Goal: Task Accomplishment & Management: Complete application form

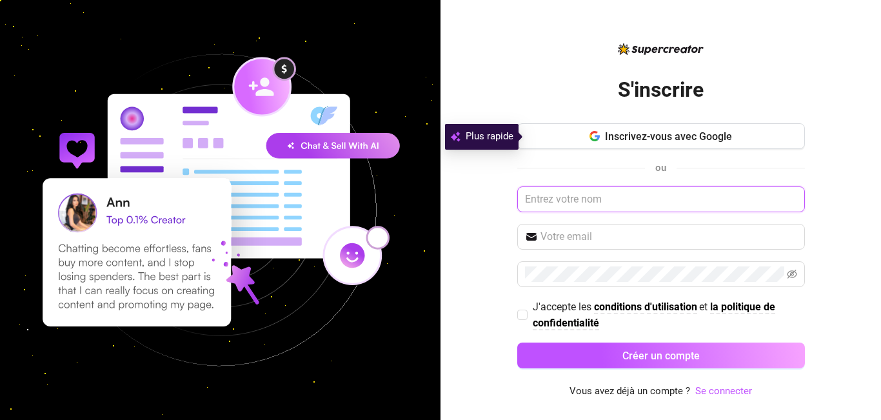
click at [617, 200] on input "text" at bounding box center [661, 199] width 288 height 26
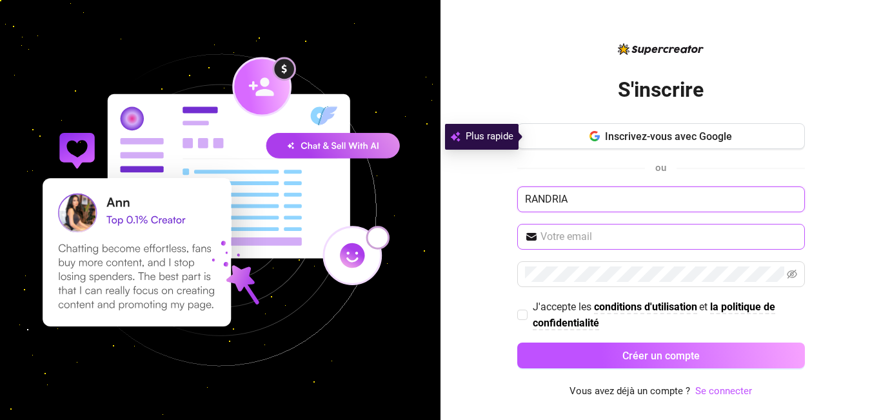
type input "RANDRIA"
click at [614, 239] on input "text" at bounding box center [669, 236] width 257 height 15
type input "[EMAIL_ADDRESS][DOMAIN_NAME]"
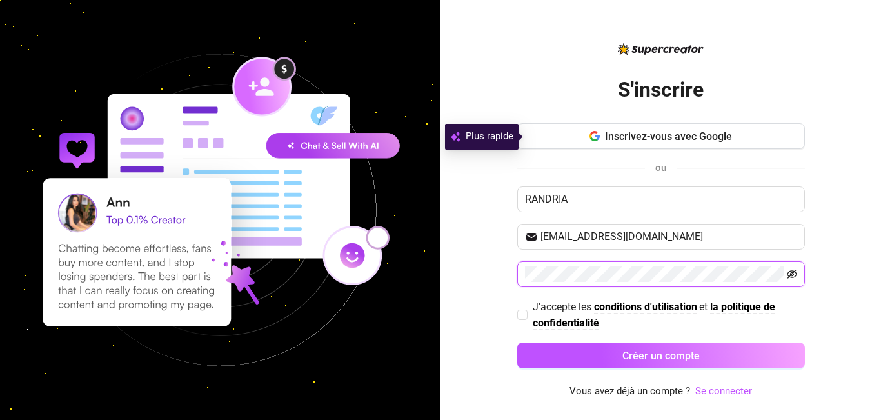
click at [796, 272] on icon "invisible à l'œil nu" at bounding box center [792, 274] width 10 height 10
click at [525, 316] on input "J'accepte les conditions d'utilisation et la politique de confidentialité" at bounding box center [521, 314] width 9 height 9
checkbox input "true"
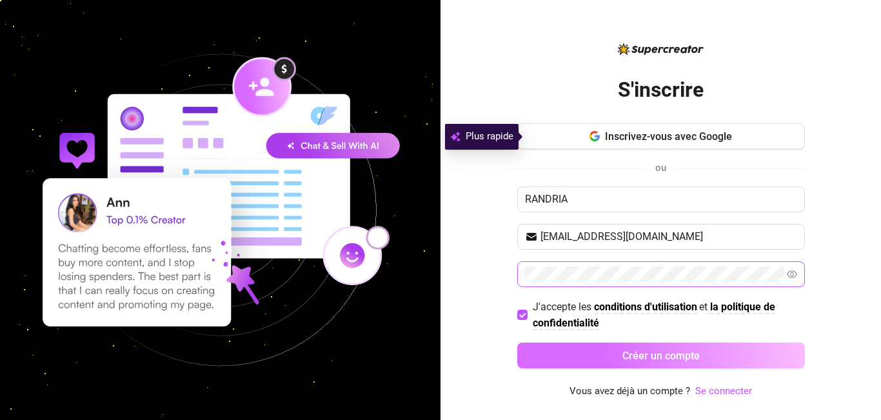
click at [674, 353] on font "Créer un compte" at bounding box center [661, 356] width 77 height 12
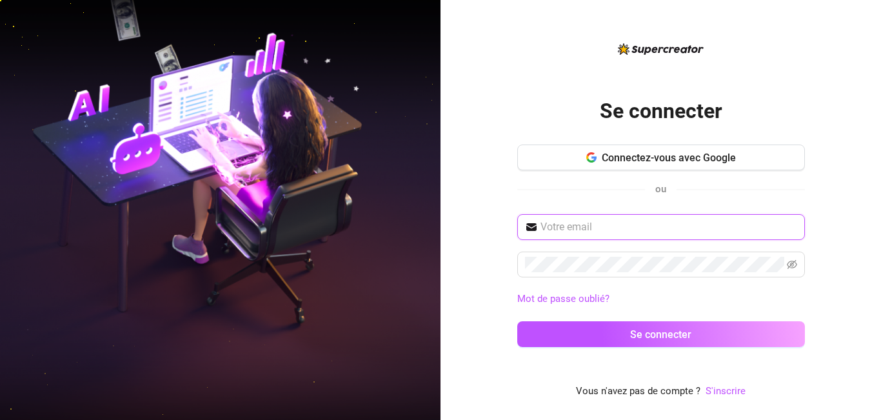
click at [616, 228] on input "text" at bounding box center [669, 226] width 257 height 15
type input "[EMAIL_ADDRESS][DOMAIN_NAME]"
click at [721, 223] on input "[EMAIL_ADDRESS][DOMAIN_NAME]" at bounding box center [669, 226] width 257 height 15
click at [678, 228] on input "[EMAIL_ADDRESS][DOMAIN_NAME]" at bounding box center [669, 226] width 257 height 15
click at [700, 226] on input "[EMAIL_ADDRESS][DOMAIN_NAME]" at bounding box center [669, 226] width 257 height 15
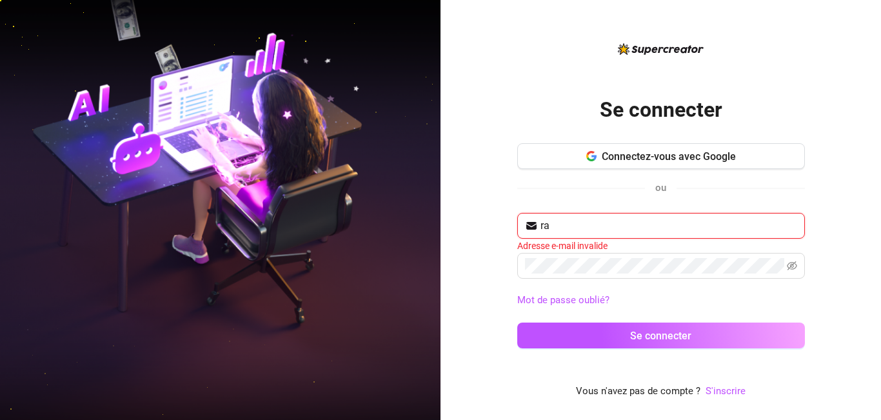
type input "[EMAIL_ADDRESS][DOMAIN_NAME]"
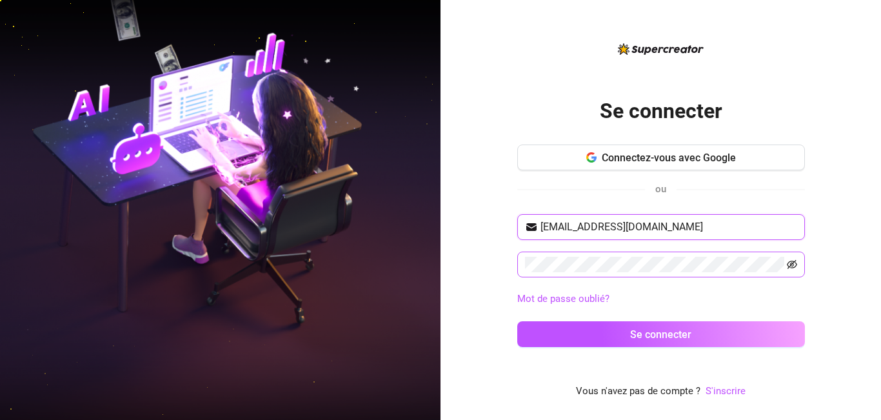
click at [795, 263] on icon "invisible à l'œil nu" at bounding box center [792, 264] width 10 height 10
click at [794, 263] on icon "eye" at bounding box center [792, 264] width 10 height 10
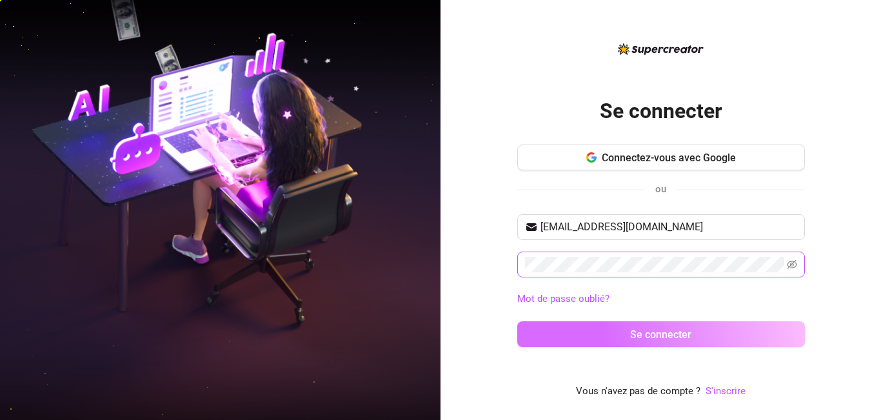
click at [739, 336] on button "Se connecter" at bounding box center [661, 334] width 288 height 26
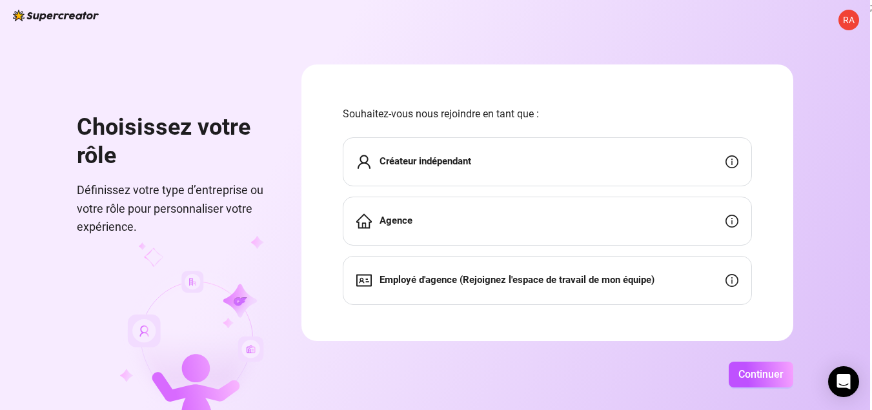
click at [490, 162] on div "Créateur indépendant" at bounding box center [547, 161] width 409 height 49
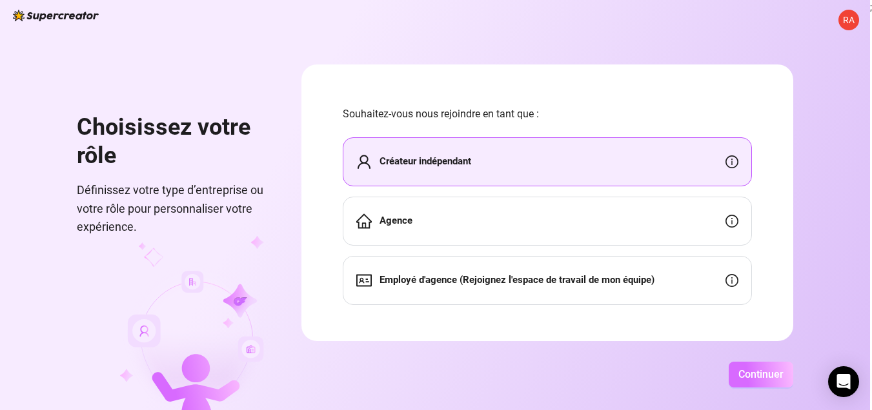
click at [763, 381] on font "Continuer" at bounding box center [760, 374] width 45 height 12
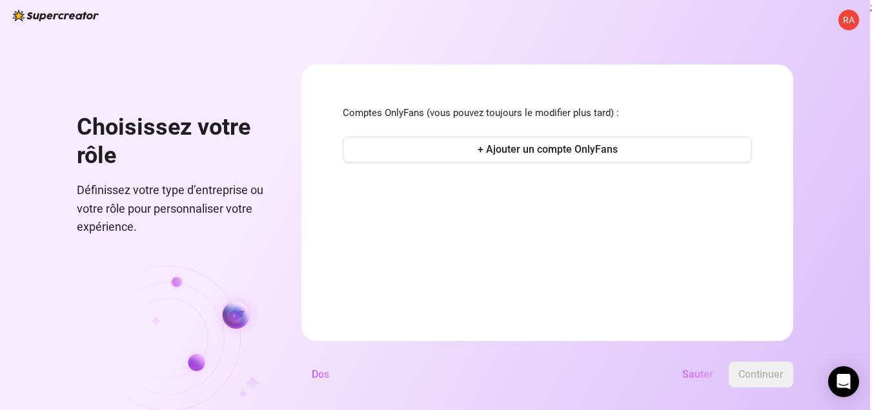
click at [703, 381] on font "Sauter" at bounding box center [697, 374] width 31 height 12
click at [697, 378] on div "Sauter Continuer" at bounding box center [566, 375] width 454 height 26
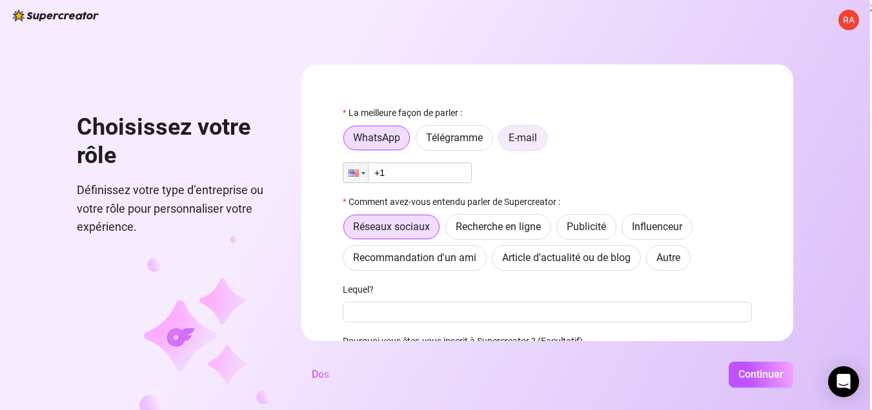
click at [532, 137] on font "E-mail" at bounding box center [522, 138] width 28 height 12
click at [502, 141] on input "E-mail" at bounding box center [502, 141] width 0 height 0
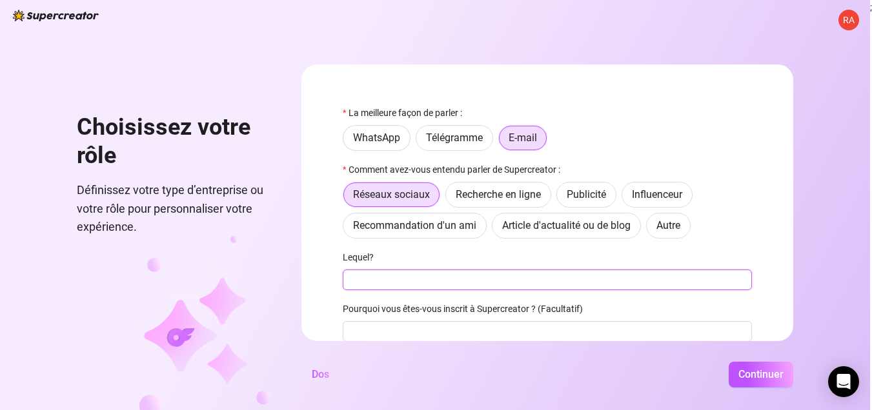
click at [437, 276] on input "Lequel?" at bounding box center [547, 280] width 409 height 21
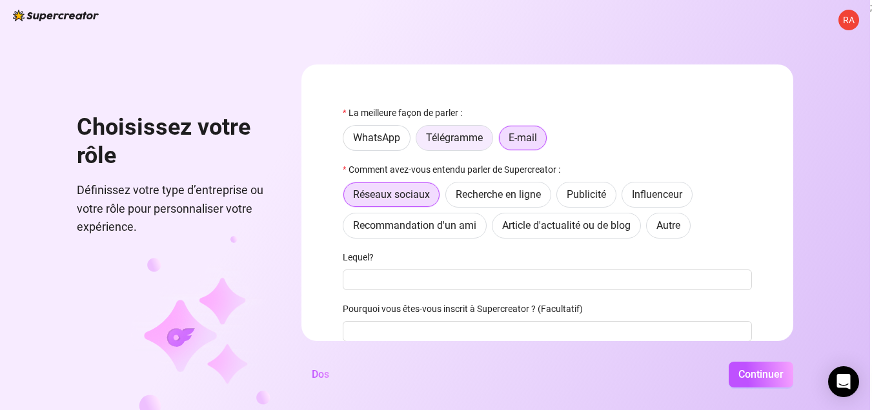
click at [471, 134] on font "Télégramme" at bounding box center [454, 138] width 57 height 12
click at [419, 141] on input "Télégramme" at bounding box center [419, 141] width 0 height 0
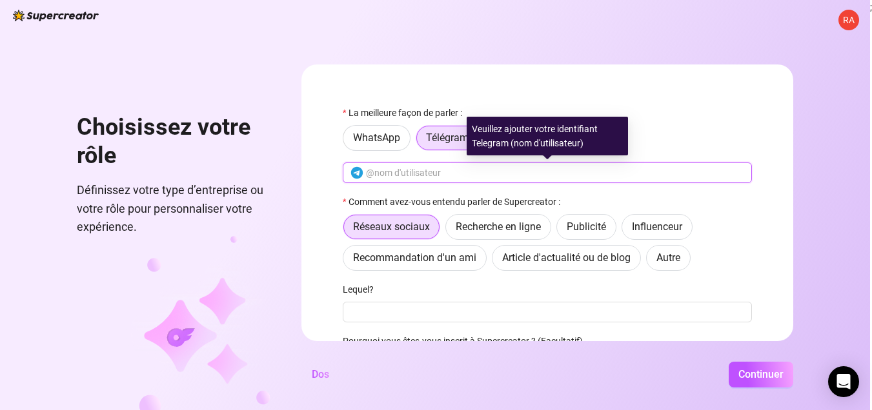
click at [431, 175] on input "text" at bounding box center [555, 173] width 378 height 14
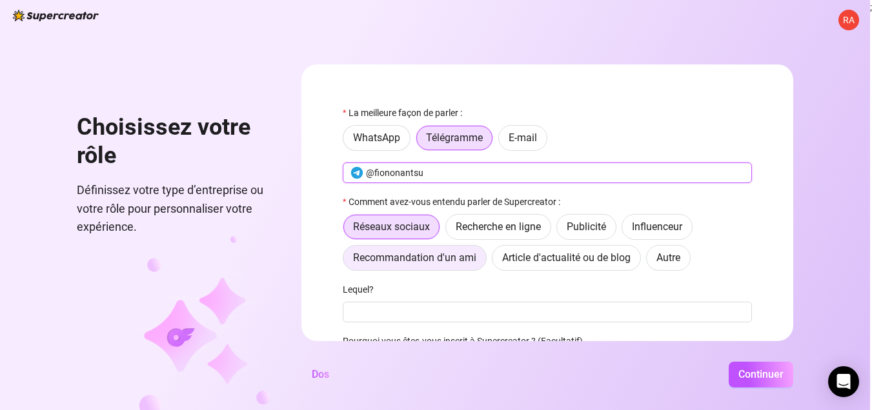
type input "@fiononantsu"
click at [455, 259] on font "Recommandation d'un ami" at bounding box center [414, 258] width 123 height 12
click at [346, 261] on input "Recommandation d'un ami" at bounding box center [346, 261] width 0 height 0
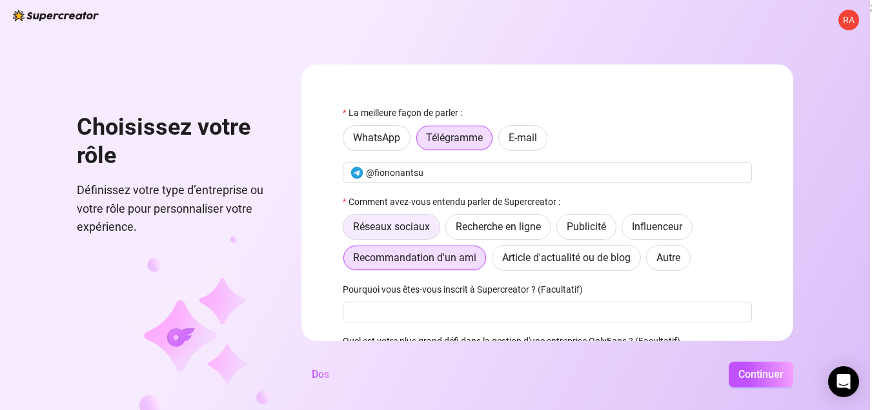
click at [418, 229] on font "Réseaux sociaux" at bounding box center [391, 227] width 77 height 12
click at [346, 230] on input "Réseaux sociaux" at bounding box center [346, 230] width 0 height 0
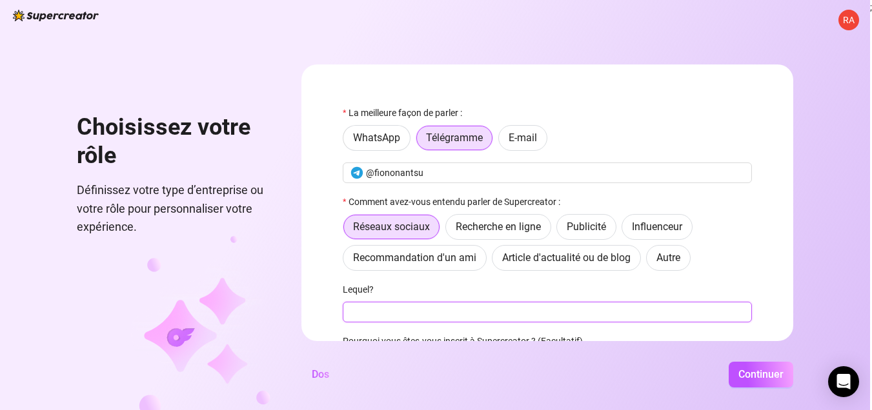
click at [432, 305] on input "Lequel?" at bounding box center [547, 312] width 409 height 21
type input "Google"
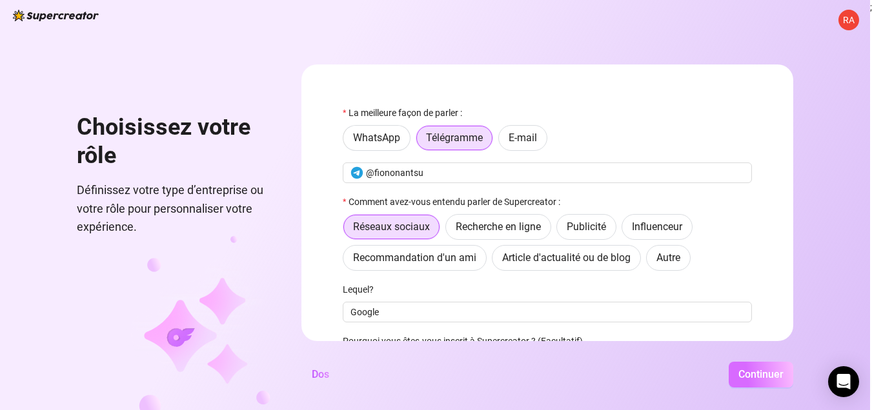
click at [755, 381] on font "Continuer" at bounding box center [760, 374] width 45 height 12
